Goal: Task Accomplishment & Management: Complete application form

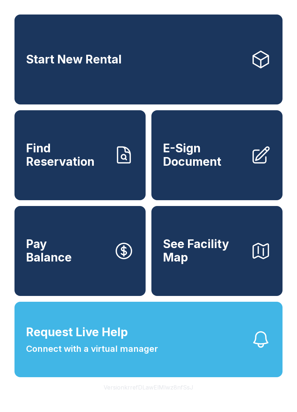
click at [86, 341] on span "Request Live Help" at bounding box center [77, 332] width 102 height 17
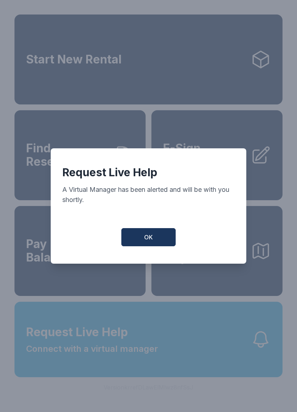
click at [155, 242] on button "OK" at bounding box center [149, 237] width 54 height 18
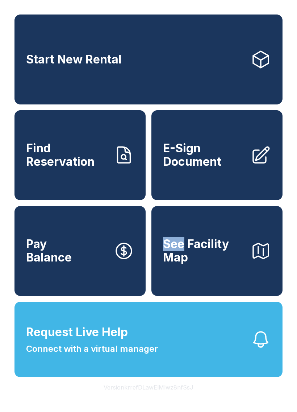
click at [196, 168] on span "E-Sign Document" at bounding box center [204, 155] width 82 height 26
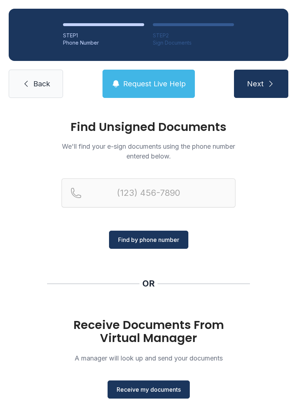
click at [157, 386] on span "Receive my documents" at bounding box center [149, 389] width 64 height 9
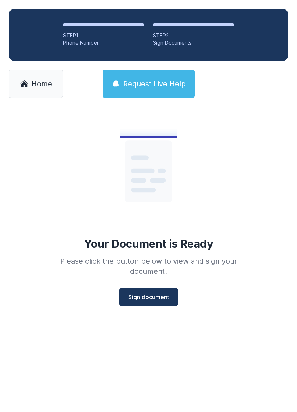
click at [152, 300] on span "Sign document" at bounding box center [148, 297] width 41 height 9
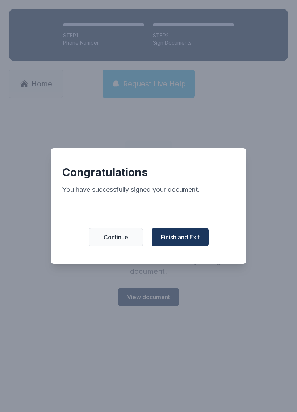
click at [187, 246] on button "Finish and Exit" at bounding box center [180, 237] width 57 height 18
